Goal: Task Accomplishment & Management: Manage account settings

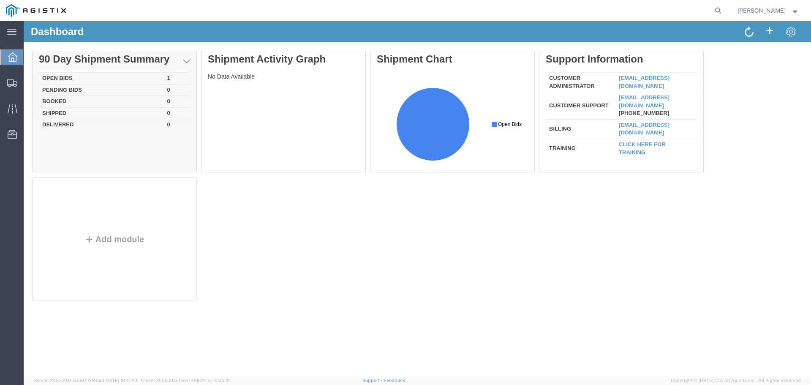
click at [91, 90] on td "Pending Bids" at bounding box center [101, 90] width 125 height 12
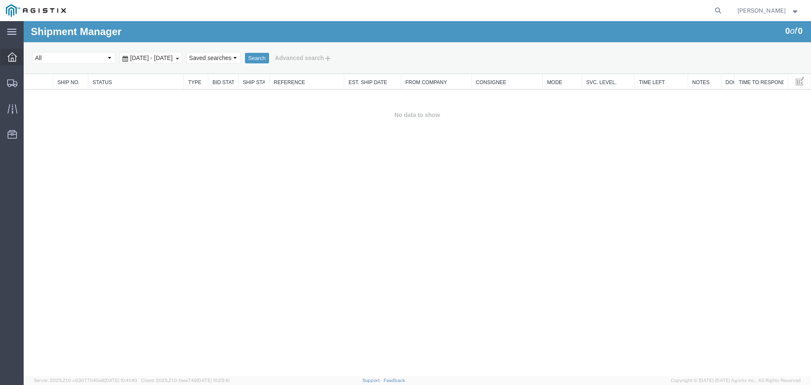
click at [18, 57] on div at bounding box center [12, 57] width 24 height 17
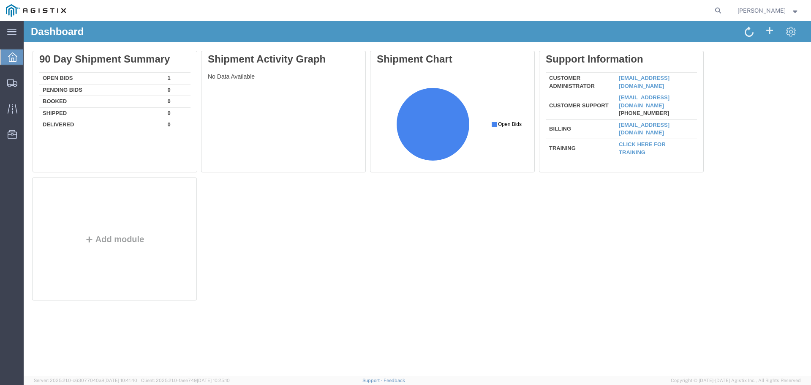
drag, startPoint x: 141, startPoint y: 77, endPoint x: 154, endPoint y: 81, distance: 13.5
click at [142, 77] on div "Delete 90 Day Shipment Summary Open Bids 1 Pending Bids 0 Booked 0 Shipped 0 De…" at bounding box center [417, 178] width 771 height 254
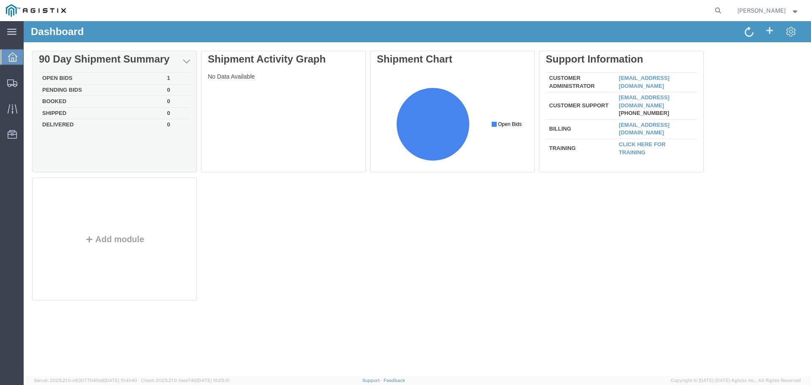
click at [171, 82] on td "1" at bounding box center [177, 79] width 26 height 12
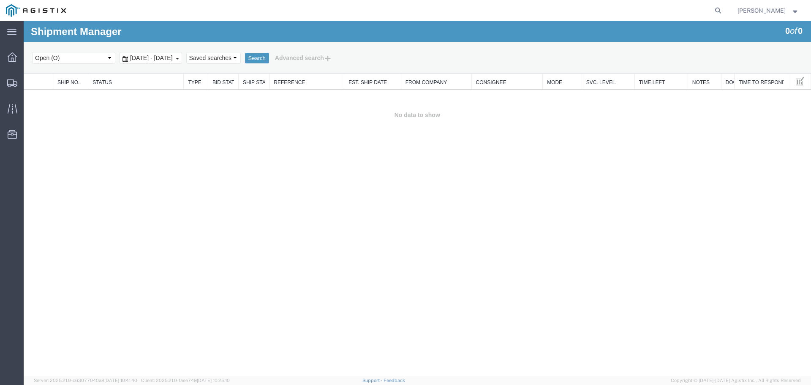
click at [101, 60] on select "Select status Active (AC, O, P) All Approved Awaiting Confirmation (AC) Booked …" at bounding box center [73, 58] width 83 height 12
select select "ACTIVE"
click at [32, 52] on select "Select status Active (AC, O, P) All Approved Awaiting Confirmation (AC) Booked …" at bounding box center [73, 58] width 83 height 12
click at [269, 61] on button "Search" at bounding box center [257, 58] width 24 height 11
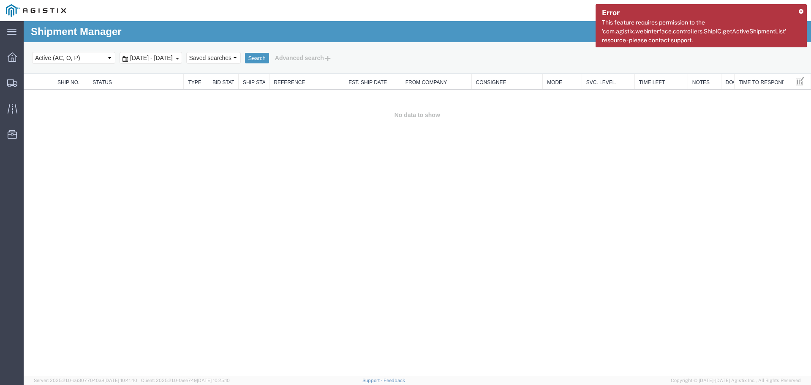
click at [175, 60] on span "Sep 15th 2025 - Oct 15th 2025" at bounding box center [151, 58] width 47 height 7
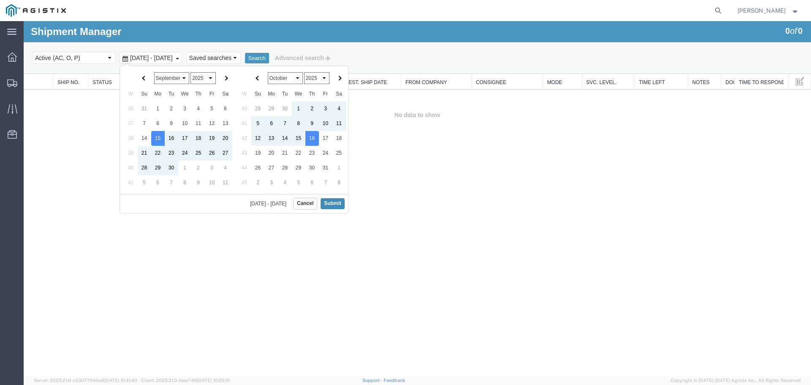
click at [330, 202] on button "Submit" at bounding box center [333, 203] width 24 height 11
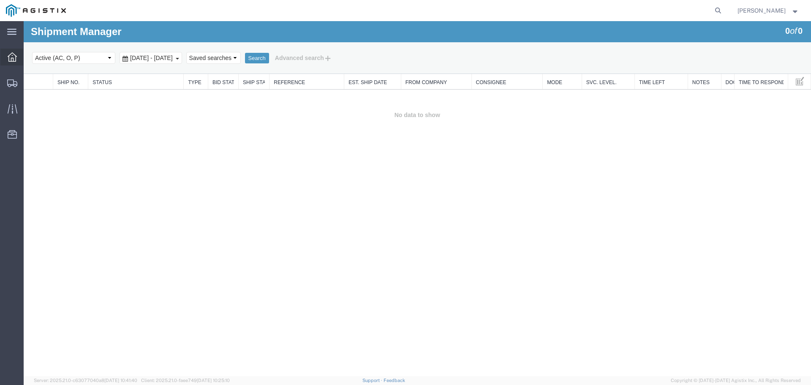
click at [17, 59] on div at bounding box center [12, 57] width 24 height 17
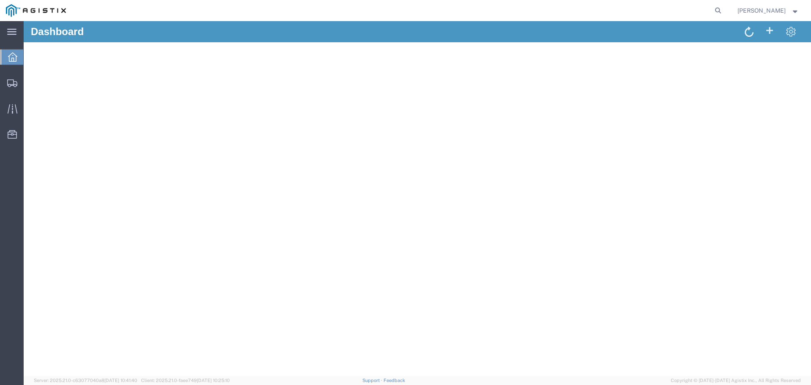
click at [775, 8] on span "John Hallenbeck" at bounding box center [762, 10] width 48 height 9
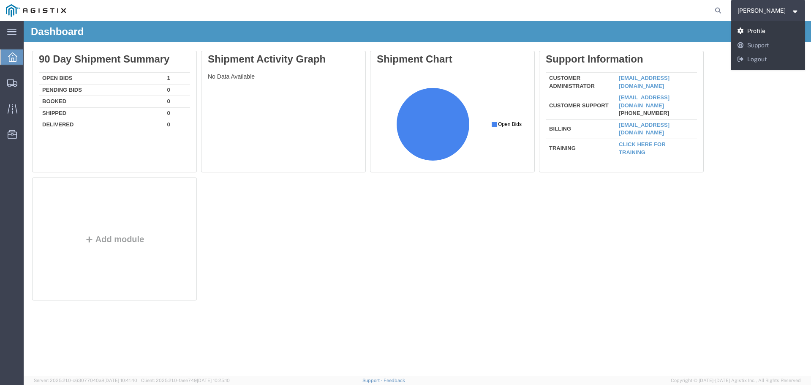
click at [763, 29] on link "Profile" at bounding box center [768, 31] width 74 height 14
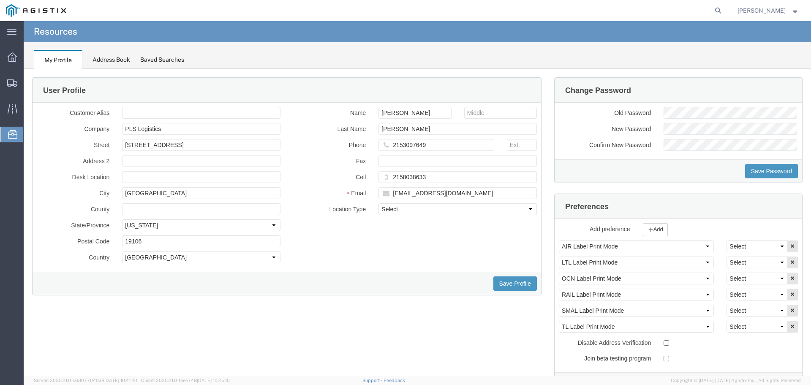
click at [543, 177] on div "User Profile Customer Alias Company PLS Logistics Street 325 Chestnut Street, S…" at bounding box center [287, 191] width 522 height 229
click at [501, 196] on input "hallenbeckgroup@plslogistics.com" at bounding box center [458, 193] width 158 height 12
click at [438, 246] on div "Customer Alias Company PLS Logistics Street 325 Chestnut Street, Suite 1200 Add…" at bounding box center [286, 187] width 513 height 161
click at [414, 196] on input "hallenbeckgroup@plslogistics.com" at bounding box center [458, 193] width 158 height 12
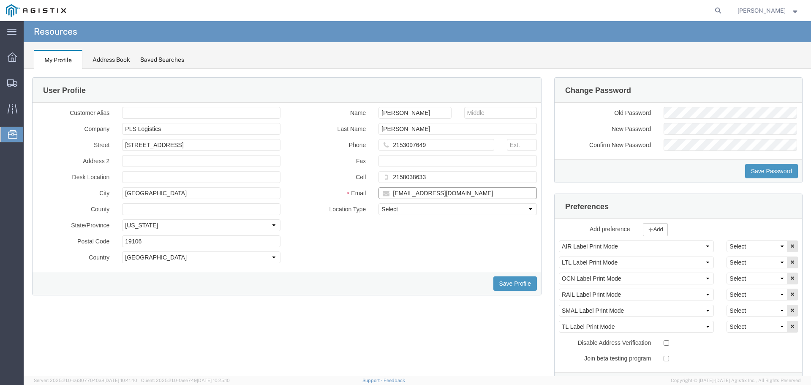
click at [414, 196] on input "hallenbeckgroup@plslogistics.com" at bounding box center [458, 193] width 158 height 12
click at [403, 238] on div "Customer Alias Company PLS Logistics Street 325 Chestnut Street, Suite 1200 Add…" at bounding box center [286, 187] width 513 height 161
click at [306, 184] on div "Name John Last Name Hallenbeck Phone 2153097649 Fax Cell 2158038633 Email halle…" at bounding box center [415, 163] width 256 height 112
click at [333, 61] on div "My Profile Address Book Saved Searches" at bounding box center [418, 55] width 788 height 27
click at [487, 193] on input "hallenbeckgroup@plslogistics.com" at bounding box center [458, 193] width 158 height 12
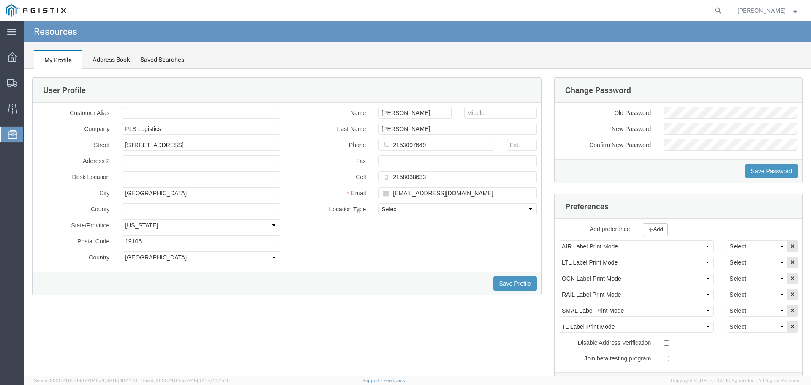
click at [421, 241] on div "Customer Alias Company PLS Logistics Street 325 Chestnut Street, Suite 1200 Add…" at bounding box center [286, 187] width 513 height 161
click at [452, 194] on input "hallenbeckgroup@plslogistics.com" at bounding box center [458, 193] width 158 height 12
click at [442, 194] on input "hallenbeckgroup@plslogistics.com" at bounding box center [458, 193] width 158 height 12
click at [432, 242] on div "Customer Alias Company PLS Logistics Street 325 Chestnut Street, Suite 1200 Add…" at bounding box center [286, 187] width 513 height 161
click at [445, 242] on div "Customer Alias Company PLS Logistics Street 325 Chestnut Street, Suite 1200 Add…" at bounding box center [286, 187] width 513 height 161
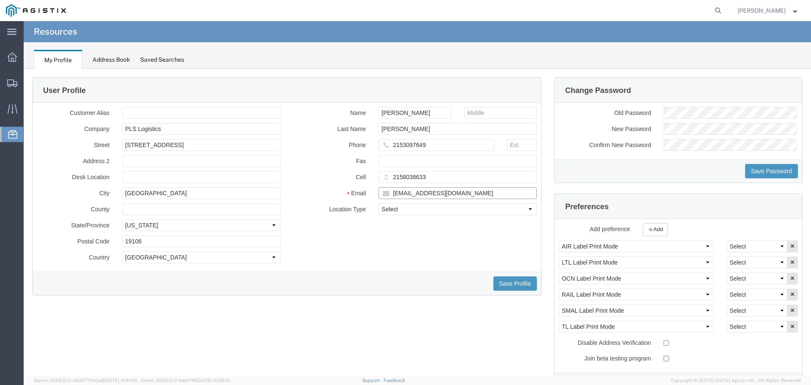
click at [496, 191] on input "hallenbeckgroup@plslogistics.com" at bounding box center [458, 193] width 158 height 12
click at [448, 255] on div "Customer Alias Company PLS Logistics Street 325 Chestnut Street, Suite 1200 Add…" at bounding box center [286, 187] width 513 height 161
click at [548, 180] on div "Change Password Old Password New Password Confirm New Password Save Password Pr…" at bounding box center [678, 241] width 261 height 329
click at [513, 284] on button "Save Profile" at bounding box center [516, 283] width 44 height 14
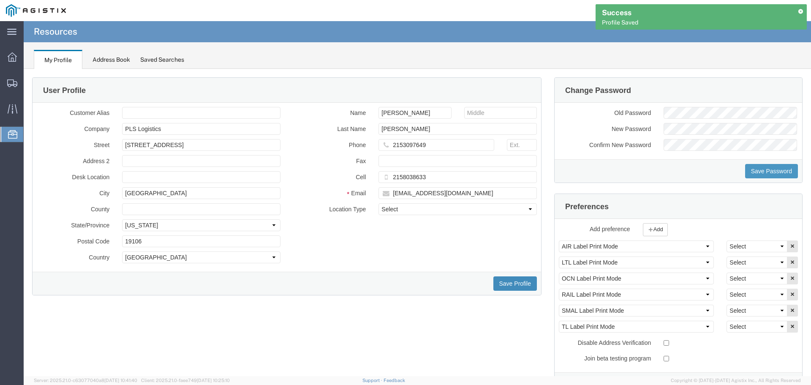
type button "Save Profile"
